Goal: Transaction & Acquisition: Purchase product/service

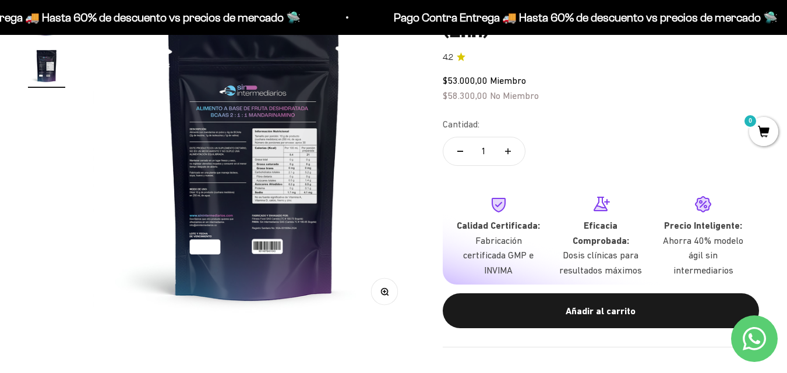
scroll to position [155, 0]
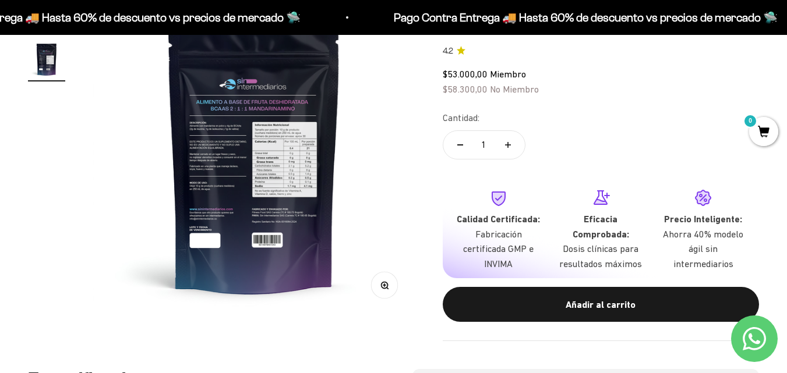
click at [486, 256] on p "Fabricación certificada GMP e INVIMA" at bounding box center [499, 249] width 84 height 45
click at [496, 207] on div at bounding box center [499, 200] width 84 height 23
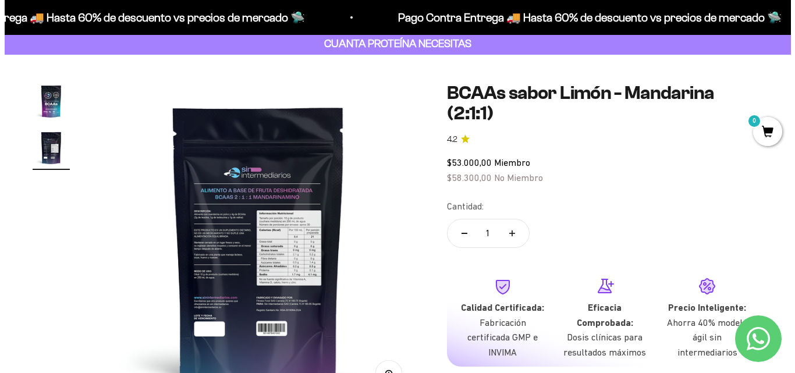
scroll to position [58, 0]
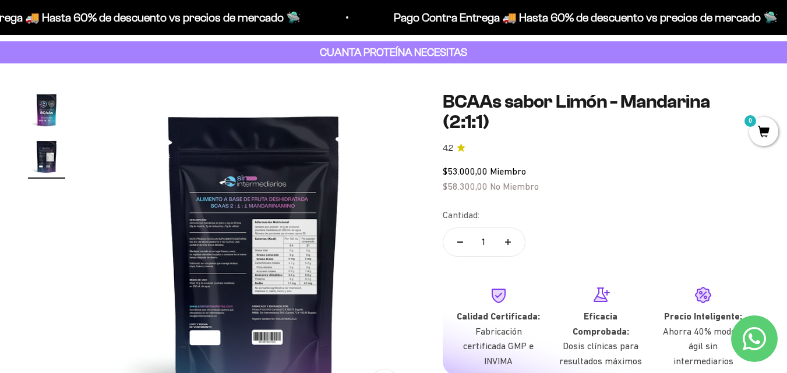
click at [765, 128] on span "0" at bounding box center [763, 131] width 29 height 29
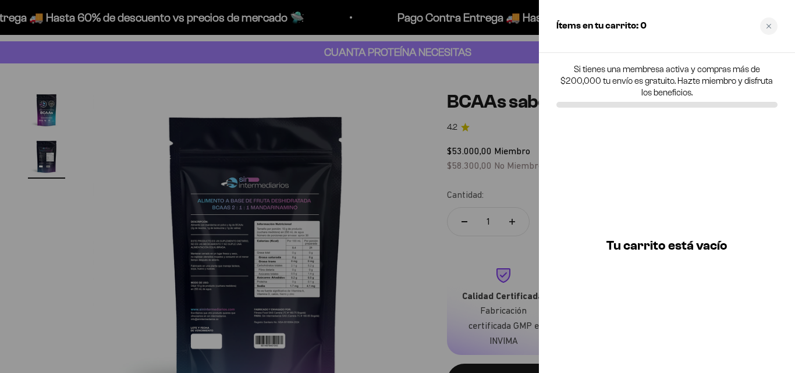
click at [358, 180] on div at bounding box center [397, 186] width 795 height 373
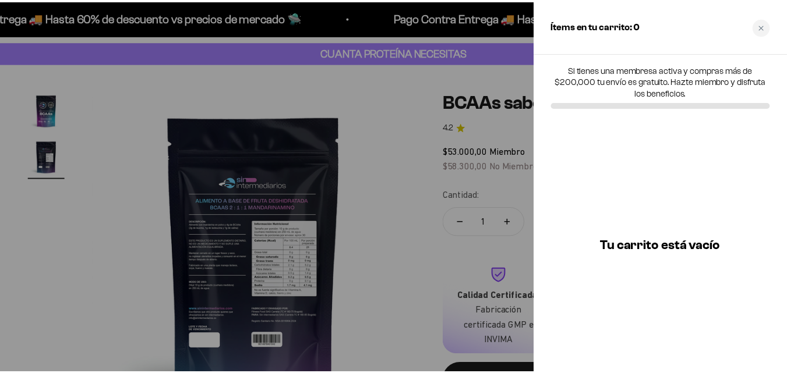
scroll to position [0, 328]
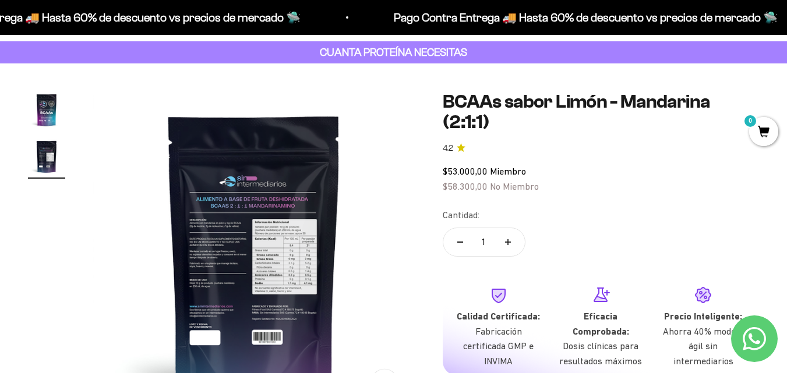
drag, startPoint x: 507, startPoint y: 238, endPoint x: 509, endPoint y: 244, distance: 6.5
click at [507, 239] on button "Aumentar cantidad" at bounding box center [508, 242] width 34 height 28
type input "2"
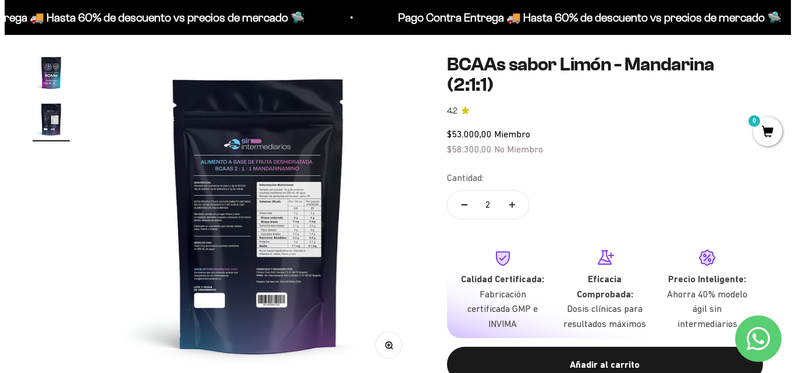
scroll to position [116, 0]
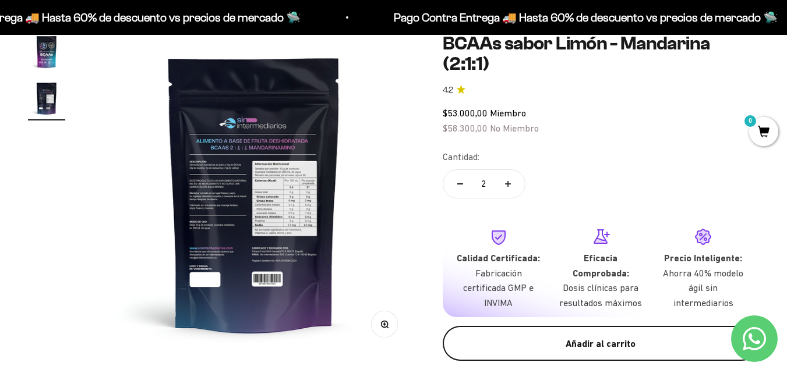
click at [646, 349] on div "Añadir al carrito" at bounding box center [601, 344] width 270 height 15
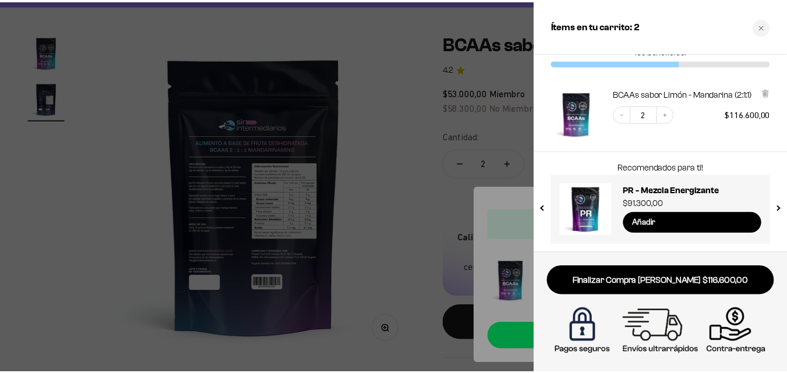
scroll to position [43, 0]
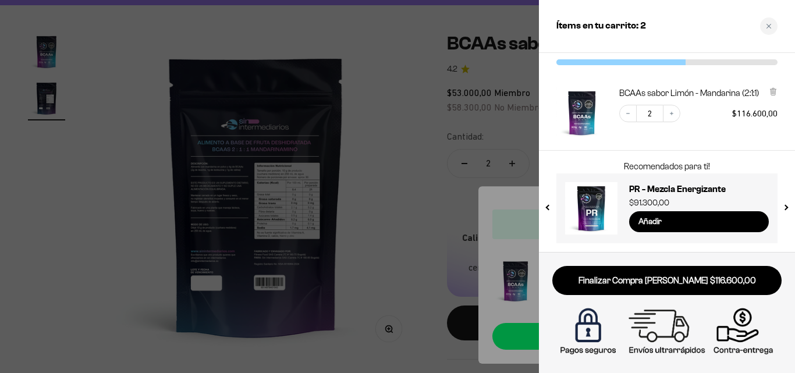
click at [389, 242] on div at bounding box center [397, 186] width 795 height 373
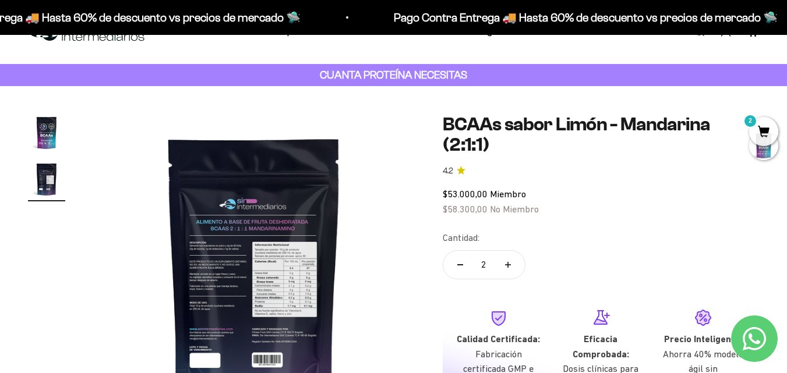
scroll to position [19, 0]
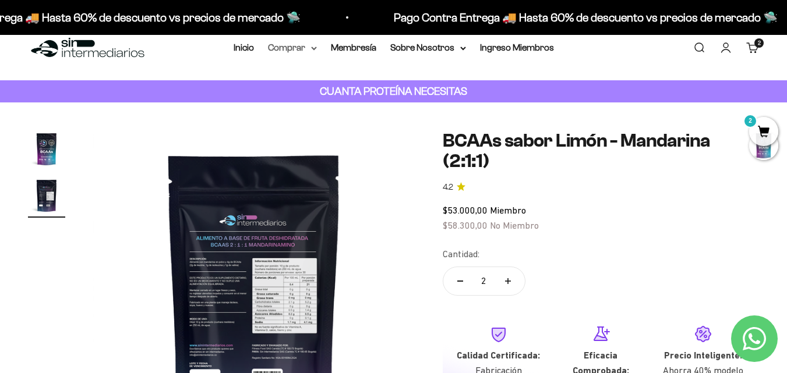
click at [281, 47] on summary "Comprar" at bounding box center [292, 47] width 49 height 15
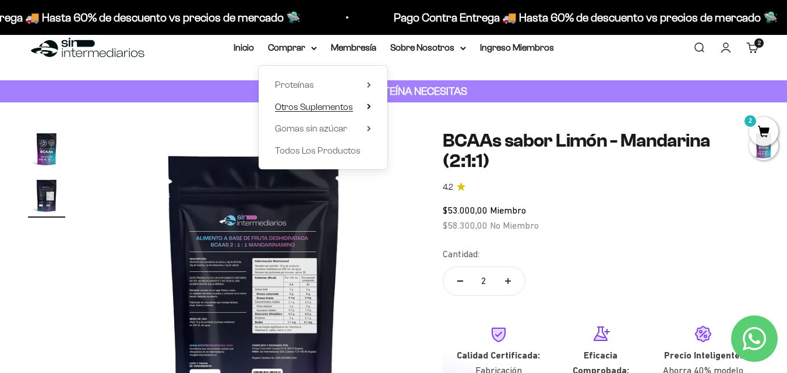
click at [365, 108] on summary "Otros Suplementos" at bounding box center [323, 107] width 96 height 15
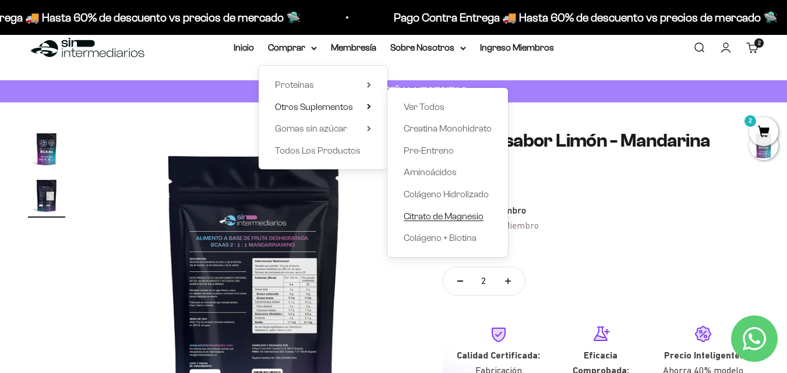
click at [480, 213] on span "Citrato de Magnesio" at bounding box center [444, 216] width 80 height 10
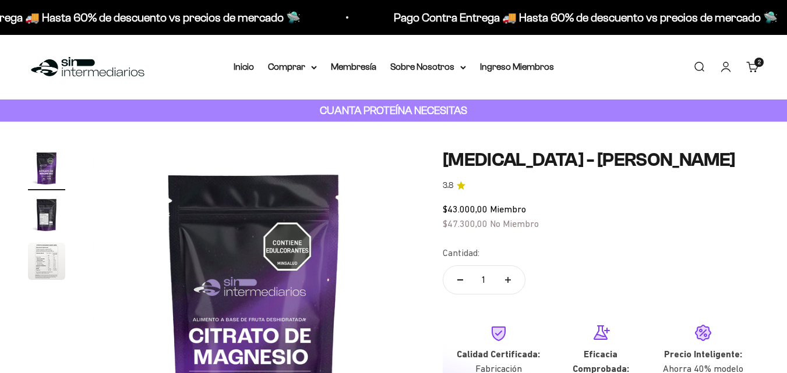
click at [50, 268] on img "Ir al artículo 3" at bounding box center [46, 261] width 37 height 37
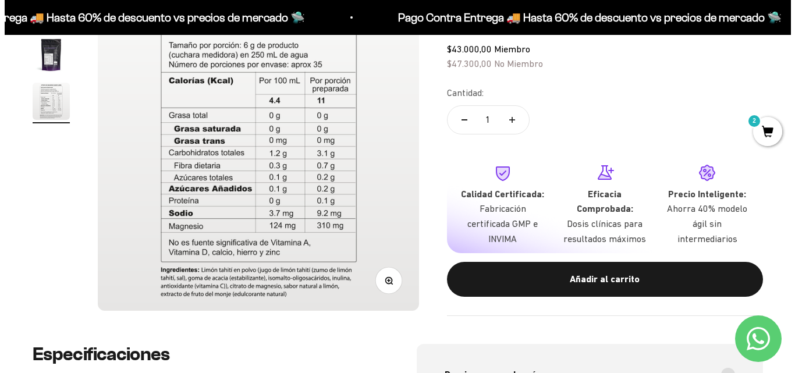
scroll to position [194, 0]
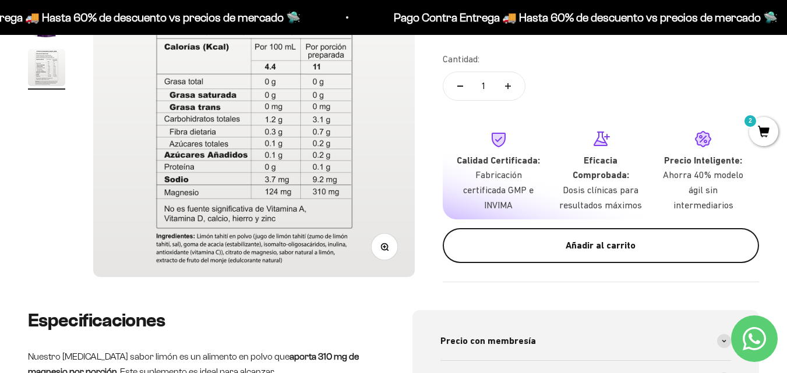
click at [557, 263] on button "Añadir al carrito" at bounding box center [601, 245] width 316 height 35
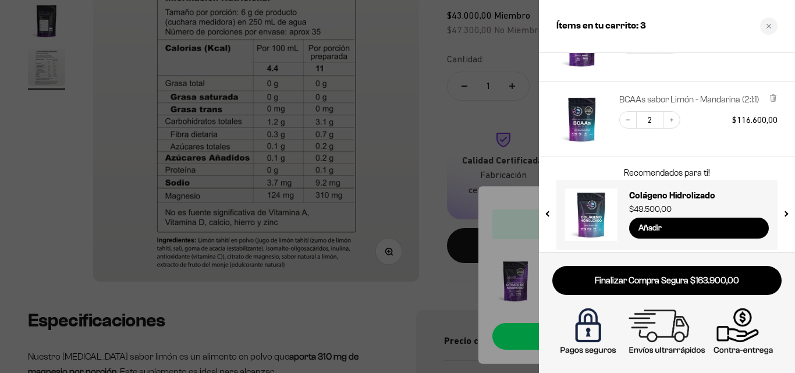
scroll to position [116, 0]
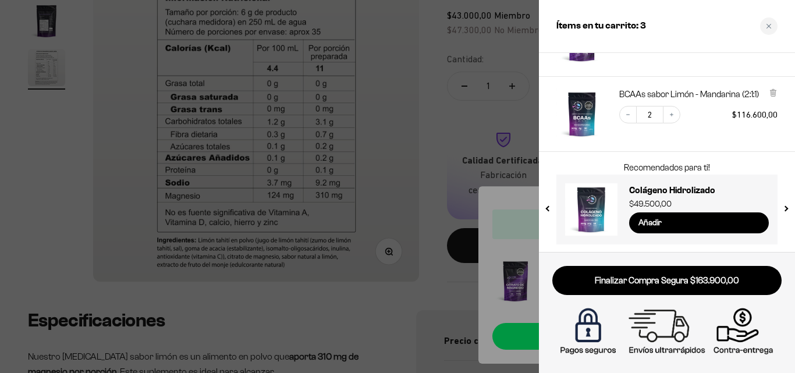
click at [783, 207] on button "next slide / item" at bounding box center [786, 206] width 10 height 70
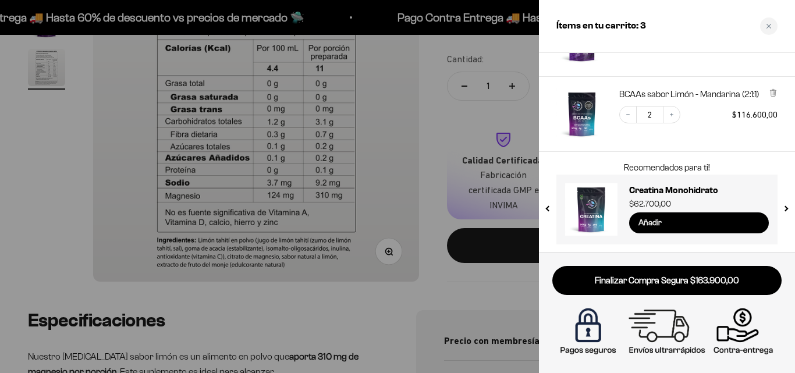
click at [714, 227] on input "Añadir" at bounding box center [699, 223] width 140 height 21
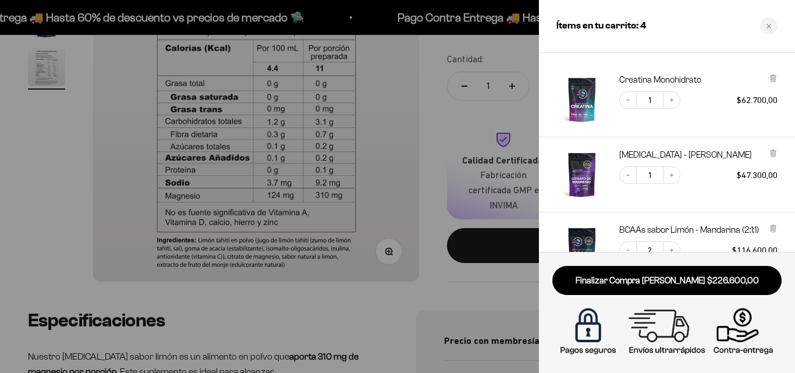
scroll to position [0, 0]
